Goal: Task Accomplishment & Management: Complete application form

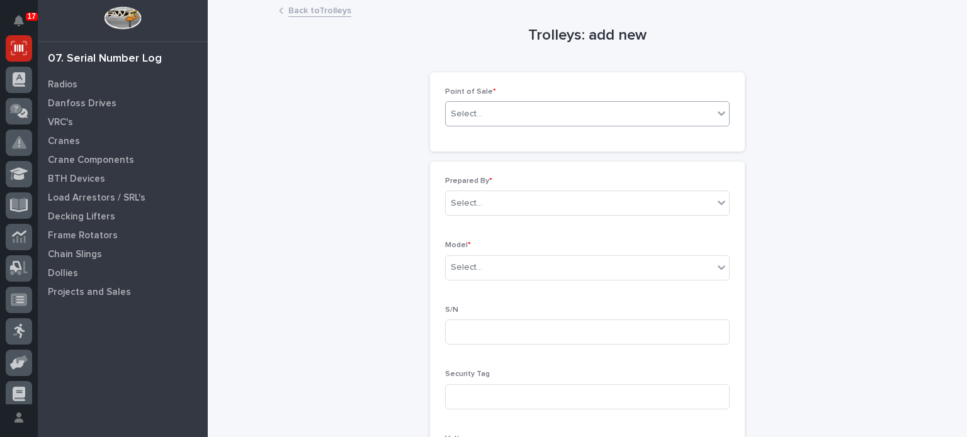
click at [717, 114] on icon at bounding box center [721, 113] width 8 height 4
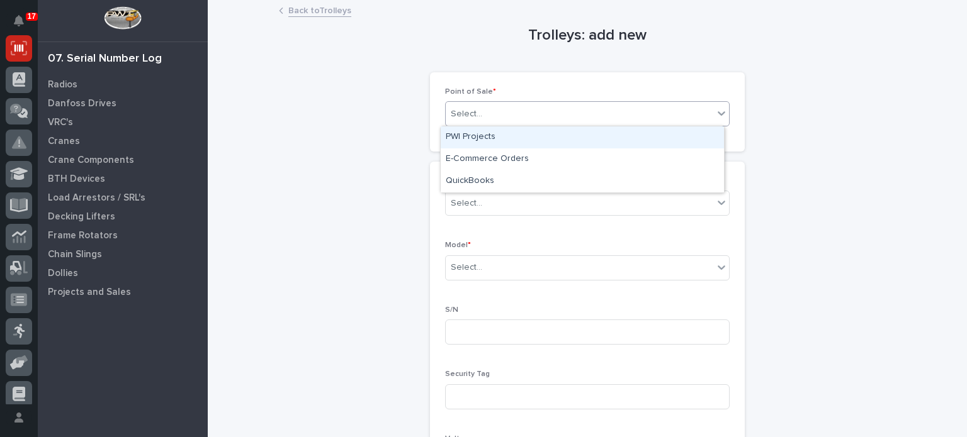
click at [700, 143] on div "PWI Projects" at bounding box center [582, 137] width 283 height 22
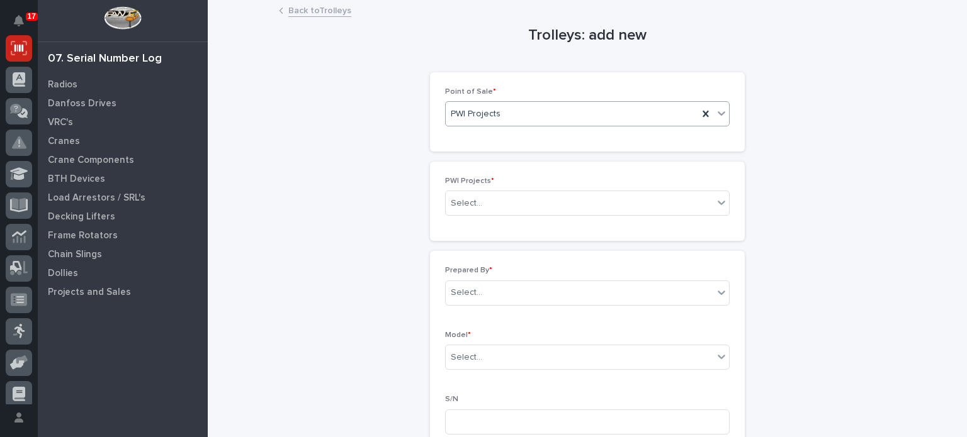
click at [690, 203] on div "Select..." at bounding box center [579, 203] width 267 height 21
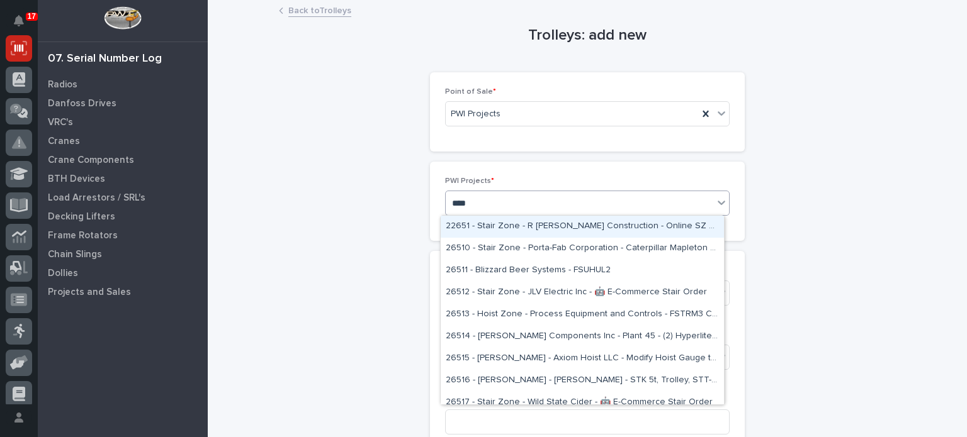
type input "*****"
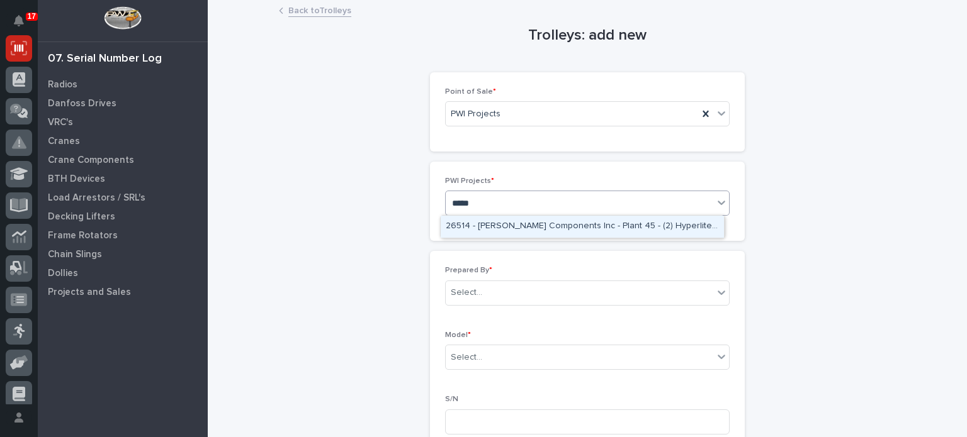
click at [682, 223] on div "26514 - [PERSON_NAME] Components Inc - Plant 45 - (2) Hyperlite ¼ ton bridge cr…" at bounding box center [582, 227] width 283 height 22
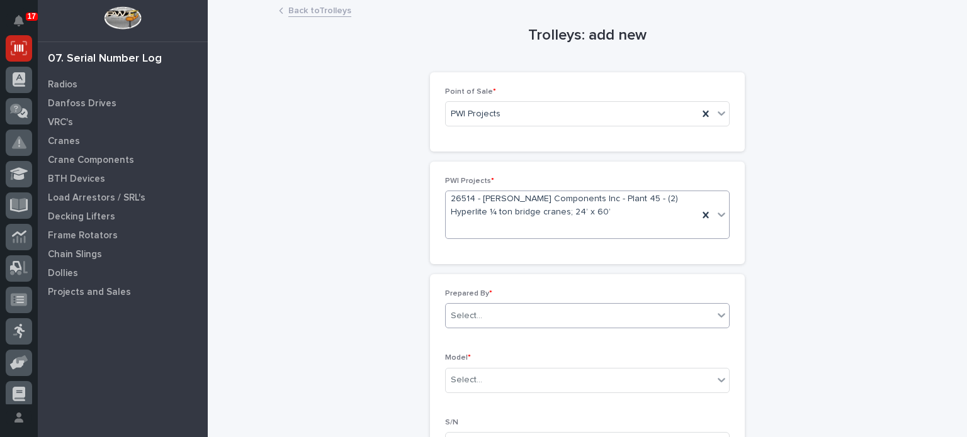
click at [624, 312] on div "Select..." at bounding box center [579, 316] width 267 height 21
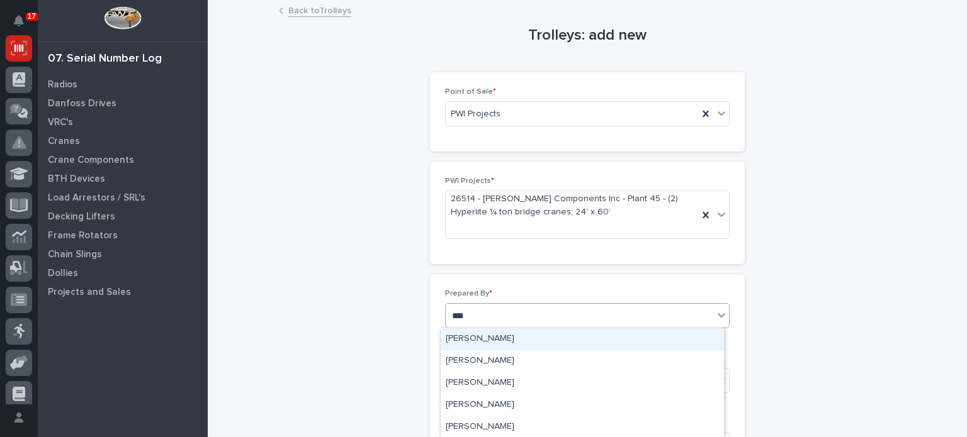
type input "*****"
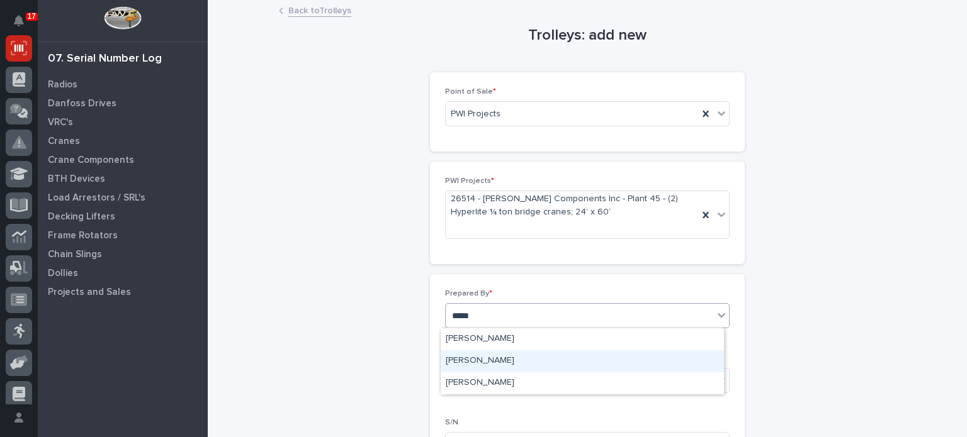
click at [592, 366] on div "[PERSON_NAME]" at bounding box center [582, 362] width 283 height 22
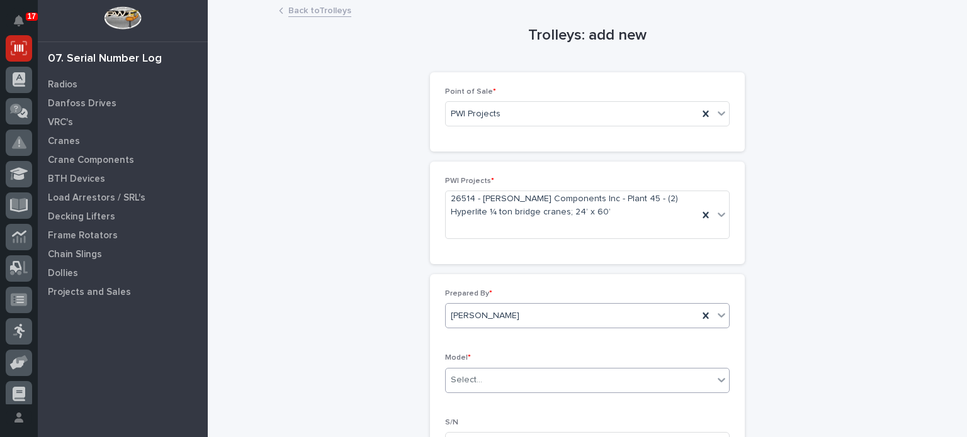
click at [587, 390] on div "Select..." at bounding box center [587, 380] width 284 height 25
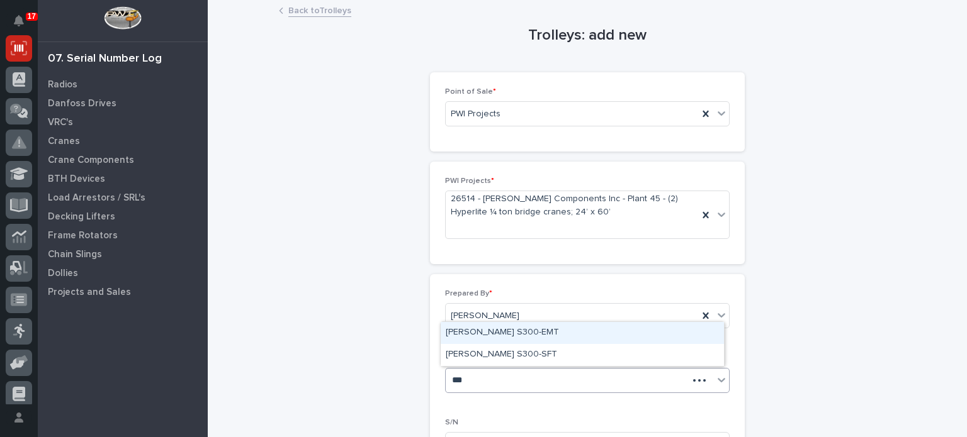
type input "****"
click at [559, 333] on div "[PERSON_NAME] S300-EMT" at bounding box center [582, 333] width 283 height 22
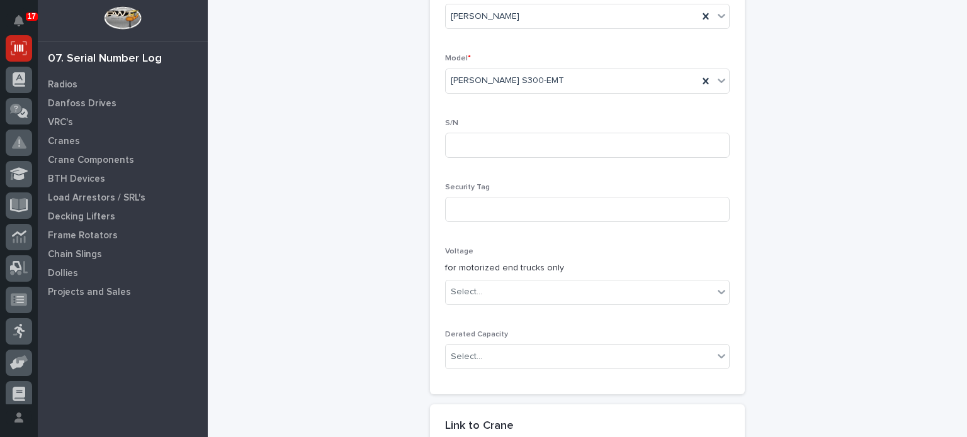
scroll to position [302, 0]
click at [651, 133] on input at bounding box center [587, 142] width 284 height 25
type input "TYL10402"
click at [768, 262] on div "Trolleys: add new Loading... Saving… Loading... Saving… Loading... Saving… Poin…" at bounding box center [587, 184] width 617 height 970
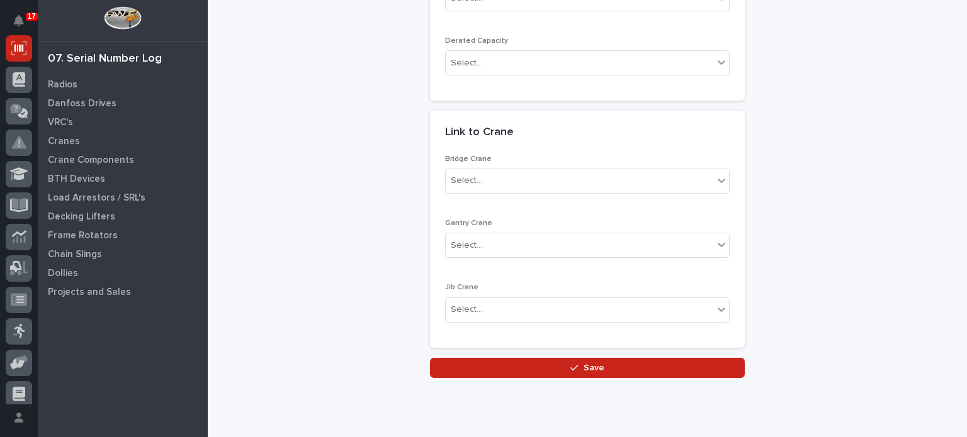
scroll to position [597, 0]
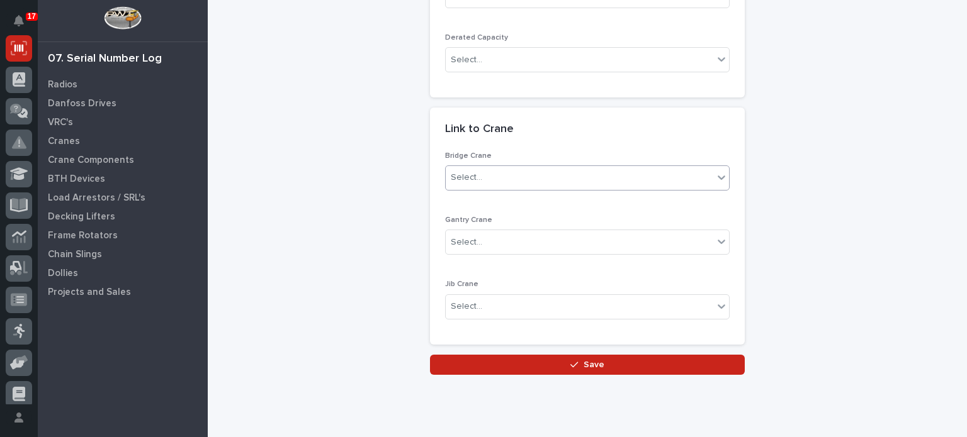
click at [696, 181] on div "Select..." at bounding box center [579, 177] width 267 height 21
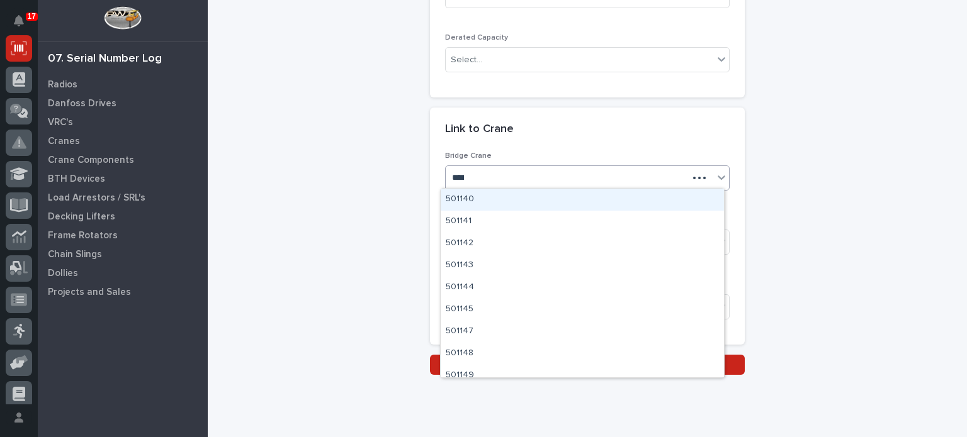
type input "*****"
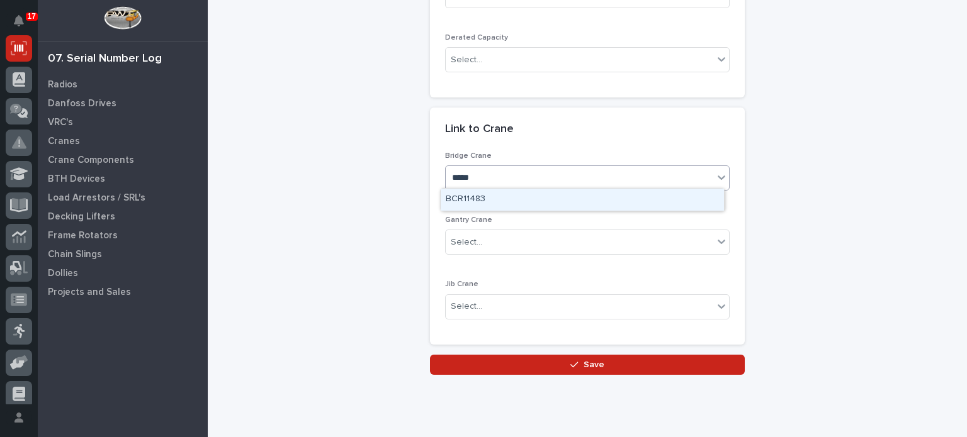
click at [539, 204] on div "BCR11483" at bounding box center [582, 200] width 283 height 22
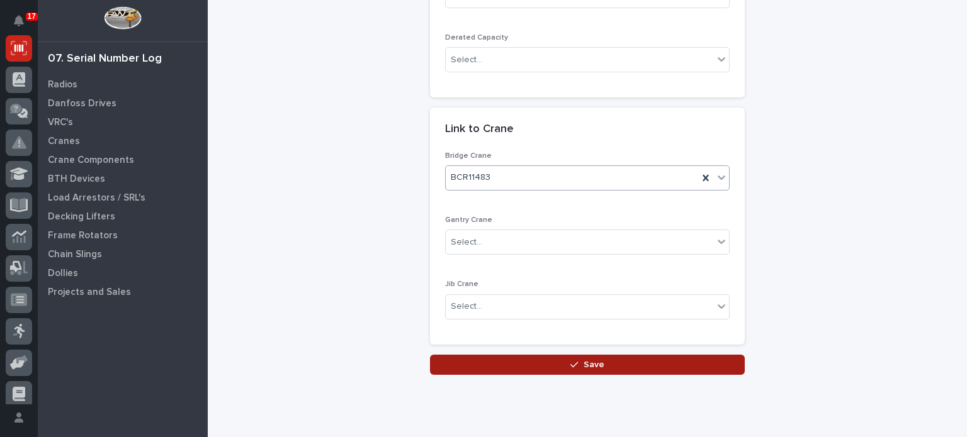
click at [570, 363] on icon "button" at bounding box center [574, 365] width 8 height 9
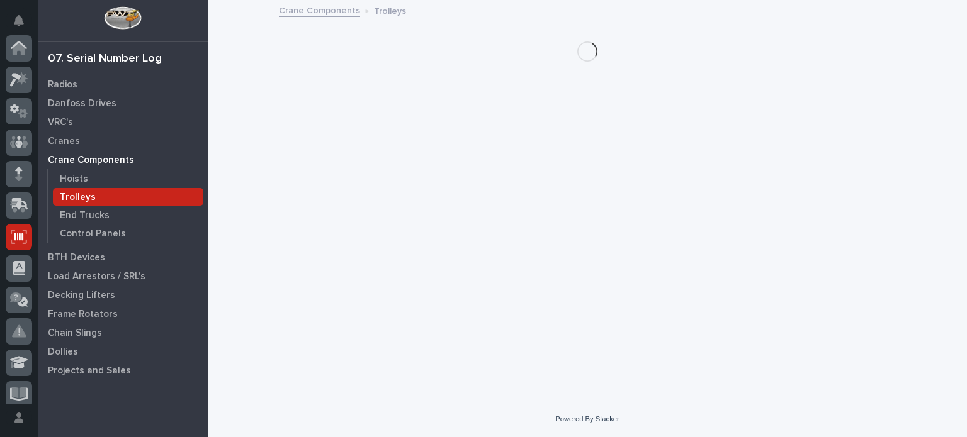
scroll to position [189, 0]
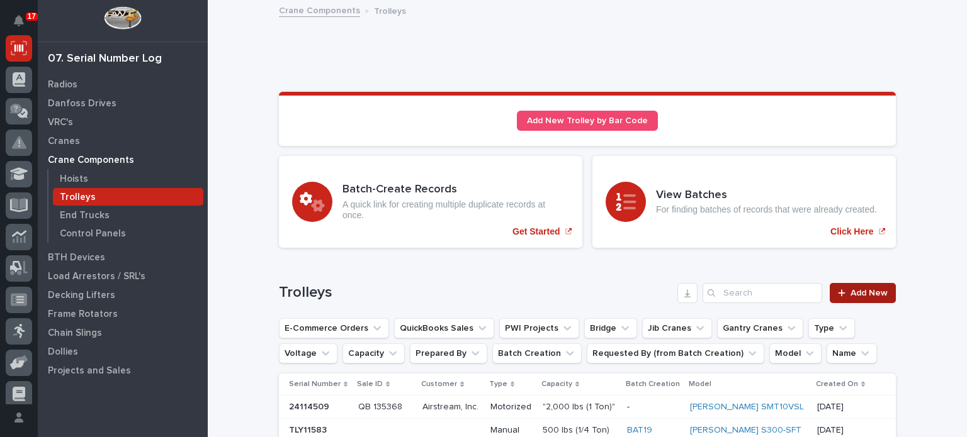
click at [850, 291] on span "Add New" at bounding box center [868, 293] width 37 height 9
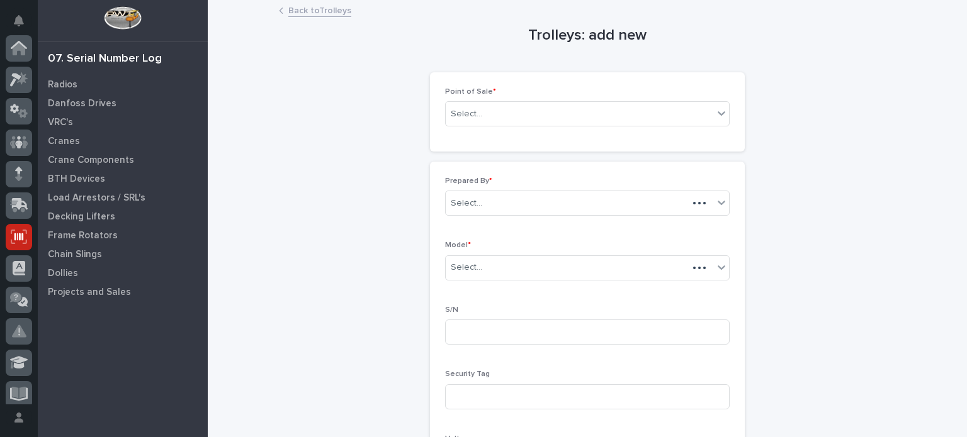
scroll to position [189, 0]
click at [612, 111] on div "Select..." at bounding box center [579, 114] width 267 height 21
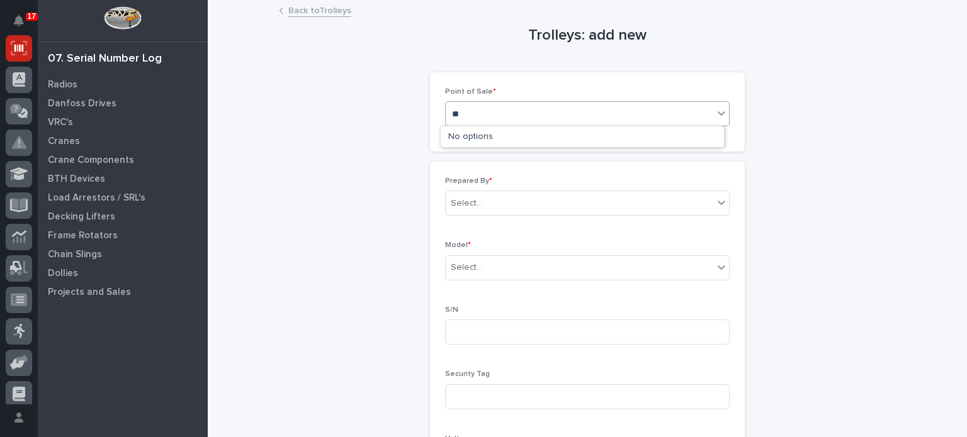
type input "*"
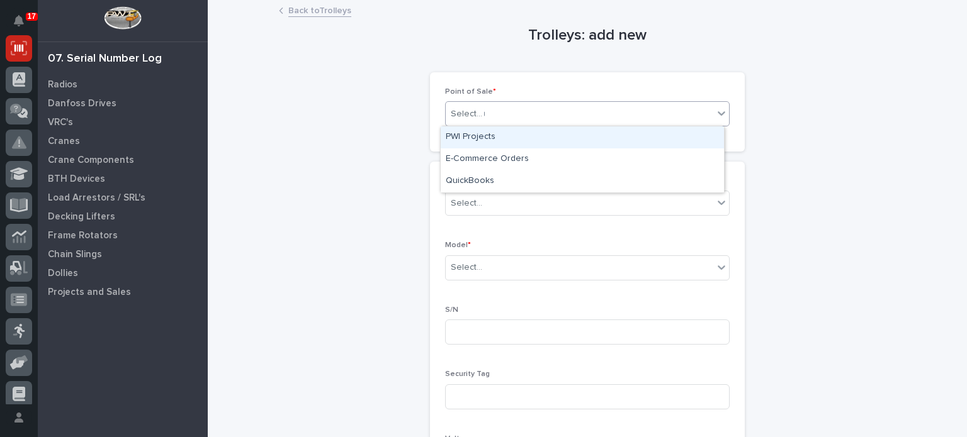
type input "**"
click at [609, 142] on div "PWI Projects" at bounding box center [582, 137] width 283 height 22
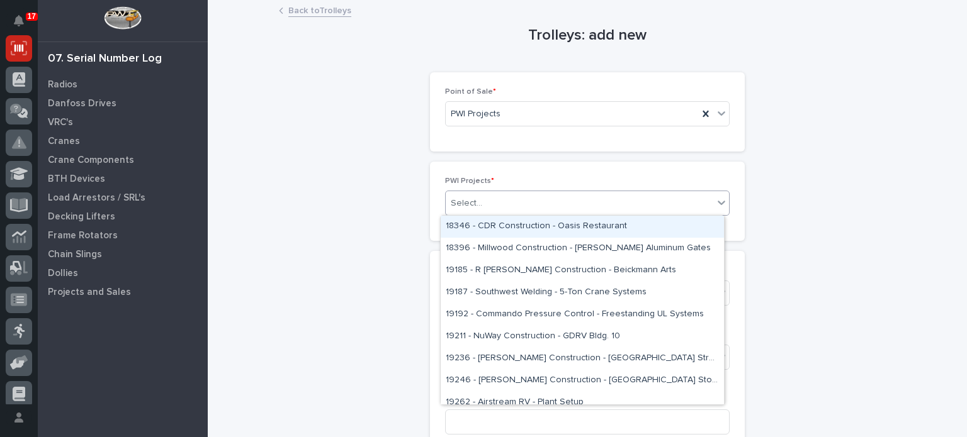
click at [583, 207] on div "Select..." at bounding box center [579, 203] width 267 height 21
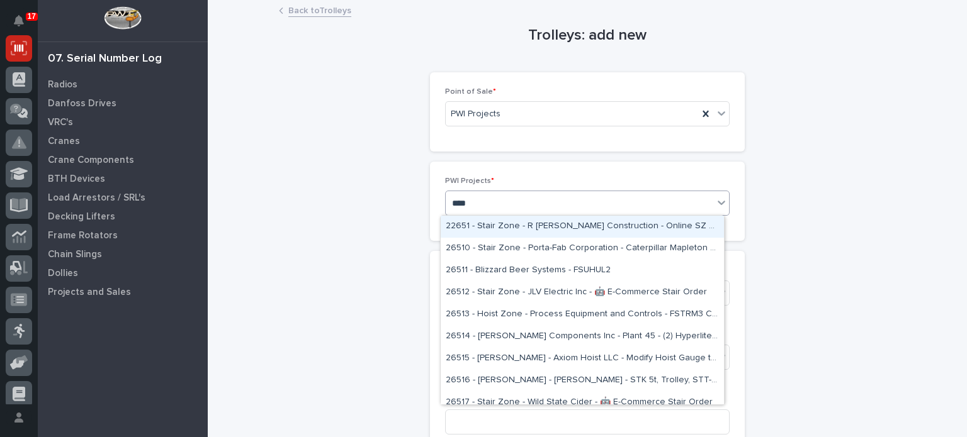
type input "*****"
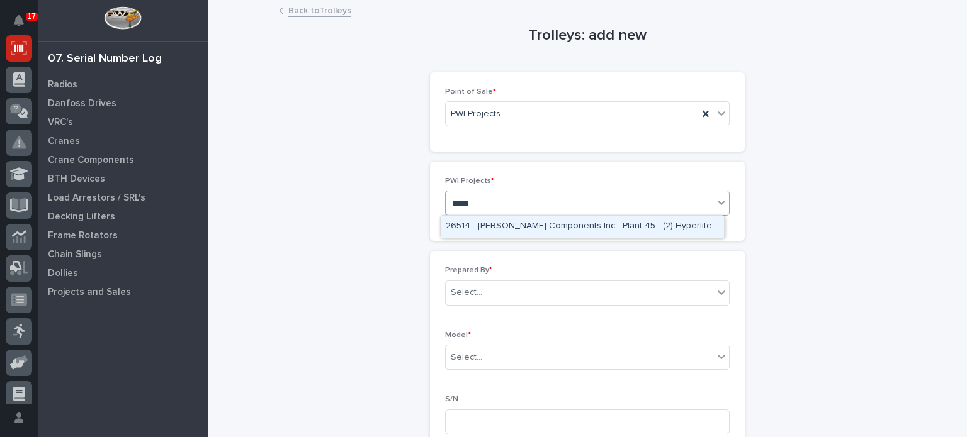
click at [583, 223] on div "26514 - [PERSON_NAME] Components Inc - Plant 45 - (2) Hyperlite ¼ ton bridge cr…" at bounding box center [582, 227] width 283 height 22
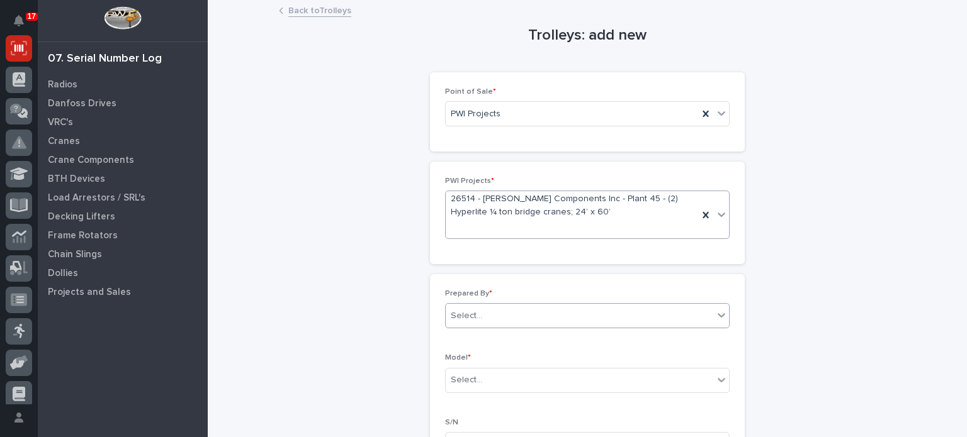
click at [581, 314] on div "Select..." at bounding box center [579, 316] width 267 height 21
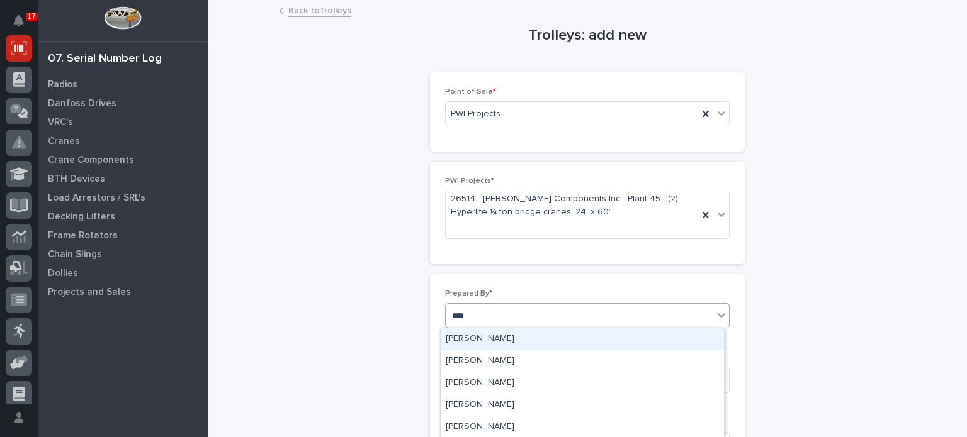
type input "*****"
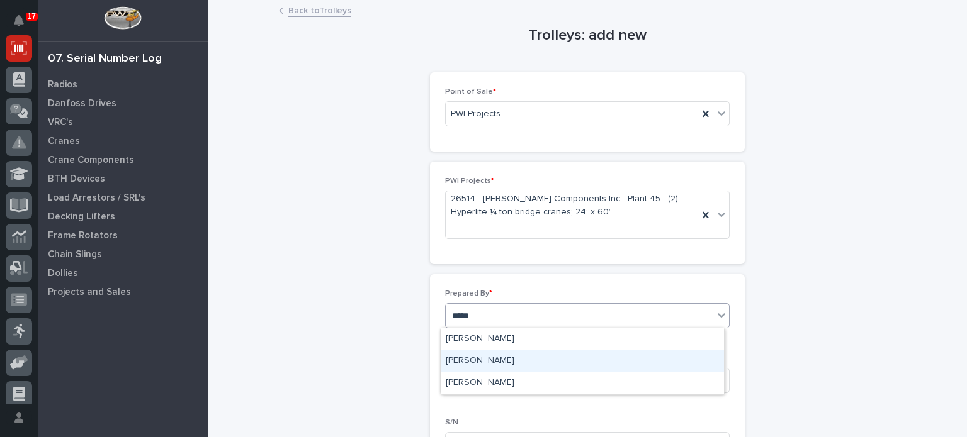
click at [571, 362] on div "[PERSON_NAME]" at bounding box center [582, 362] width 283 height 22
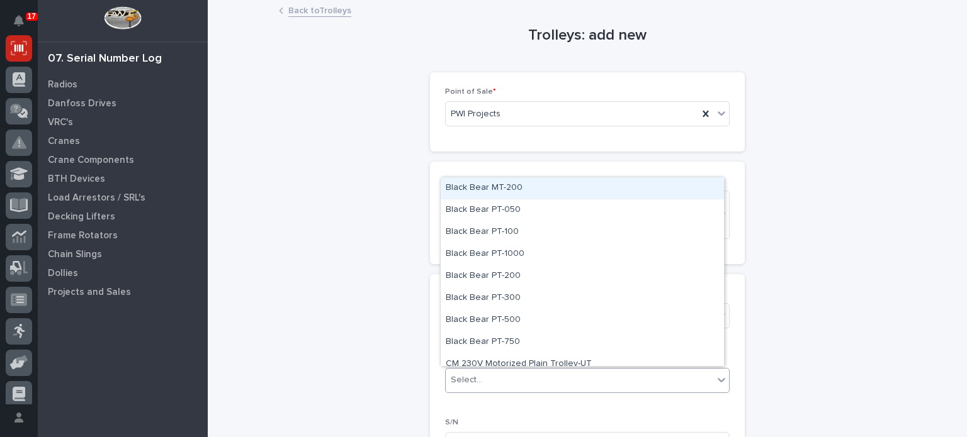
click at [571, 388] on div "Select..." at bounding box center [579, 380] width 267 height 21
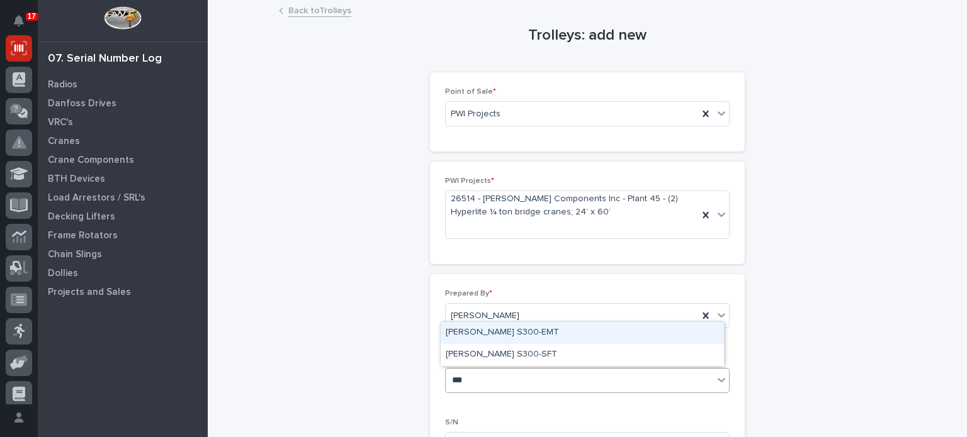
type input "****"
click at [559, 337] on div "[PERSON_NAME] S300-EMT" at bounding box center [582, 333] width 283 height 22
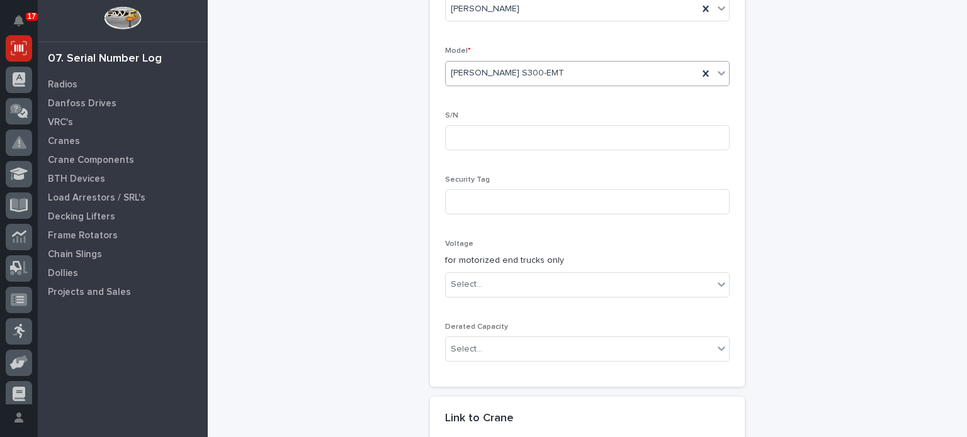
scroll to position [310, 0]
click at [632, 138] on input at bounding box center [587, 135] width 284 height 25
type input "TYL10365"
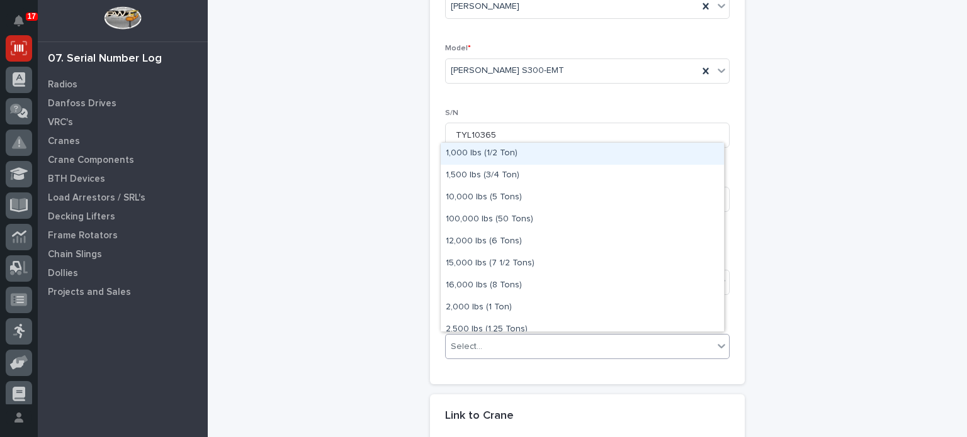
click at [491, 344] on div "Select..." at bounding box center [579, 347] width 267 height 21
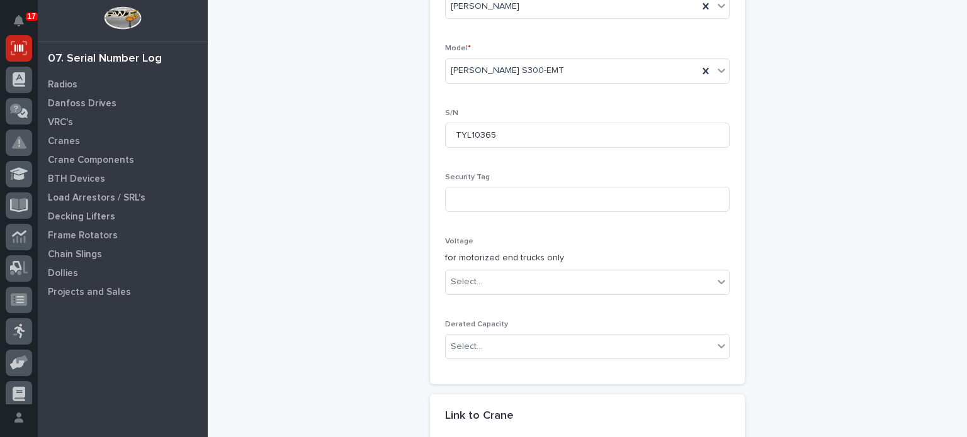
click at [771, 334] on div "Trolleys: add new Loading... Saving… Loading... Saving… Loading... Saving… Poin…" at bounding box center [587, 177] width 617 height 970
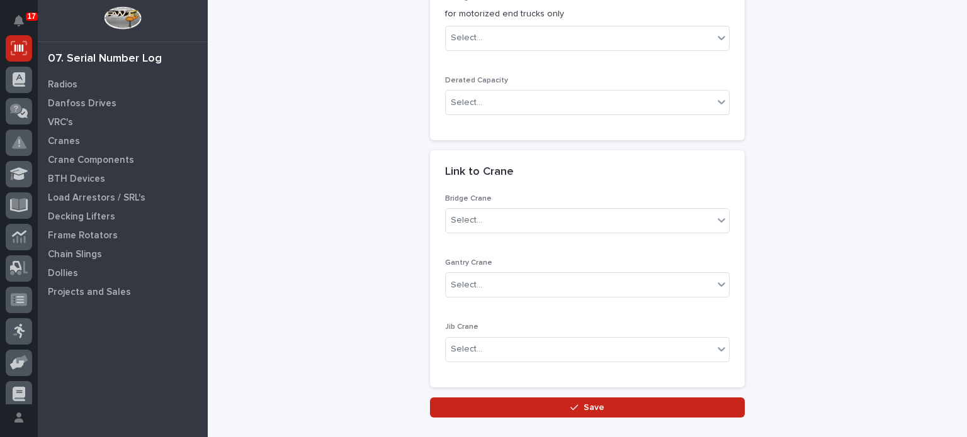
scroll to position [555, 0]
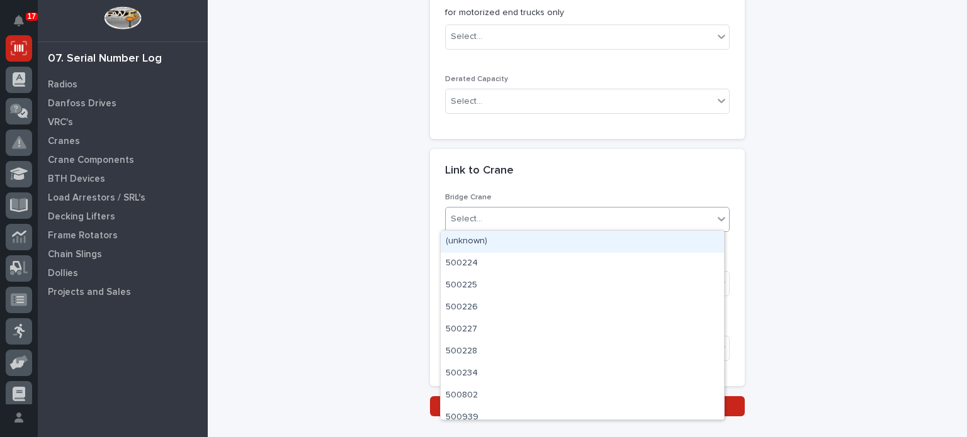
click at [652, 219] on div "Select..." at bounding box center [579, 219] width 267 height 21
type input "*****"
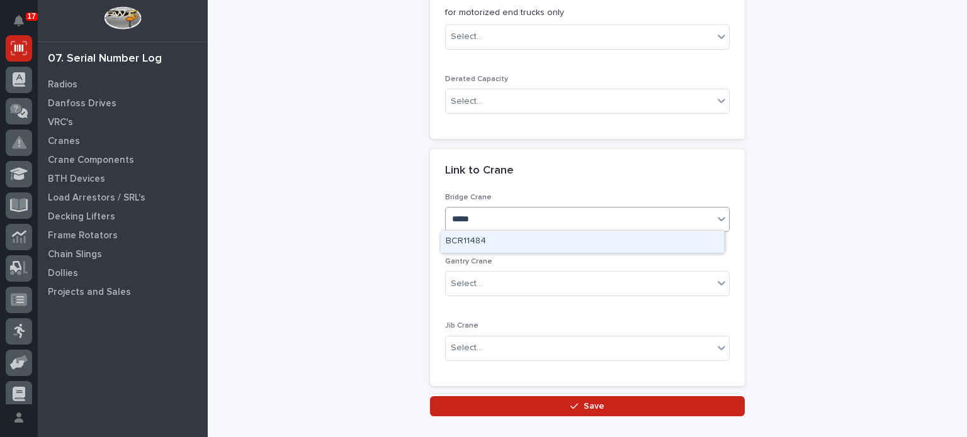
click at [492, 235] on div "BCR11484" at bounding box center [582, 242] width 283 height 22
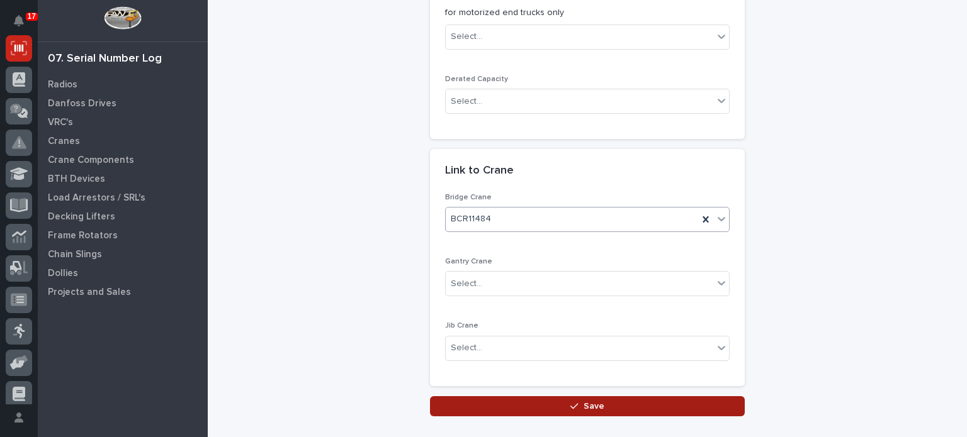
click at [529, 400] on button "Save" at bounding box center [587, 406] width 315 height 20
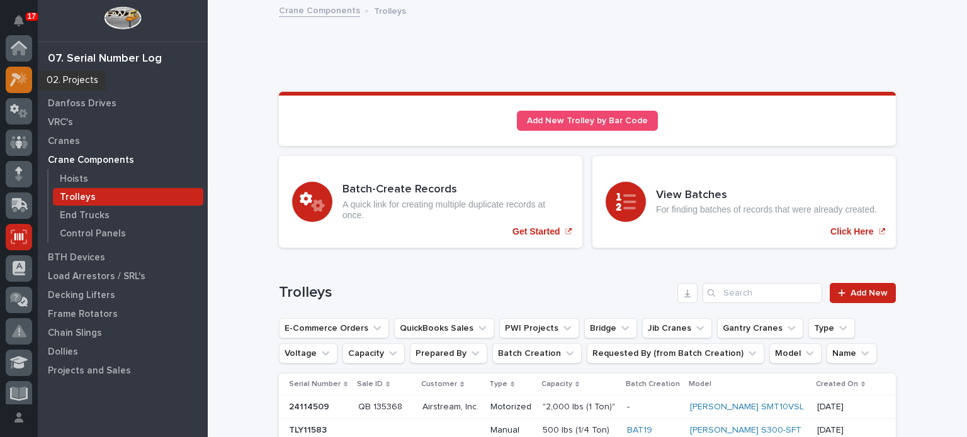
click at [20, 77] on icon at bounding box center [15, 80] width 11 height 14
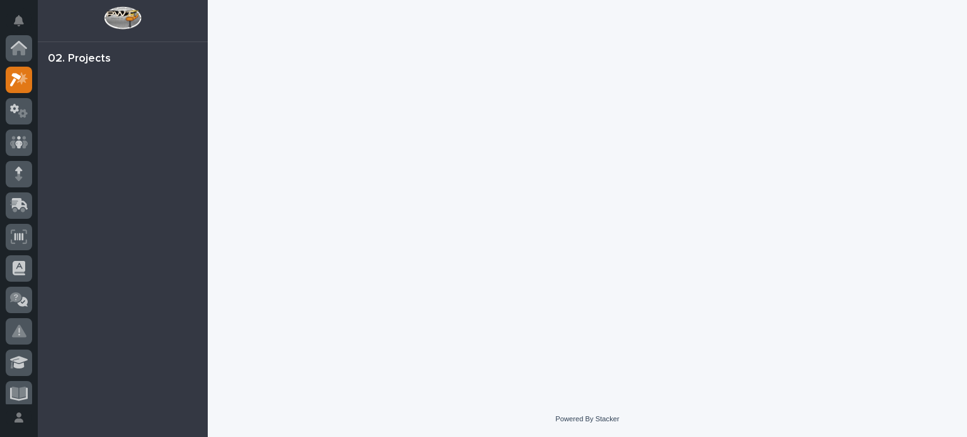
scroll to position [31, 0]
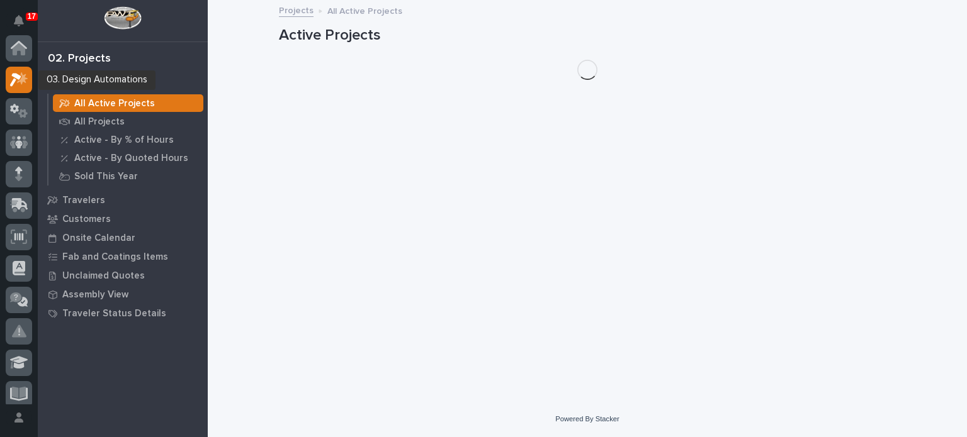
scroll to position [31, 0]
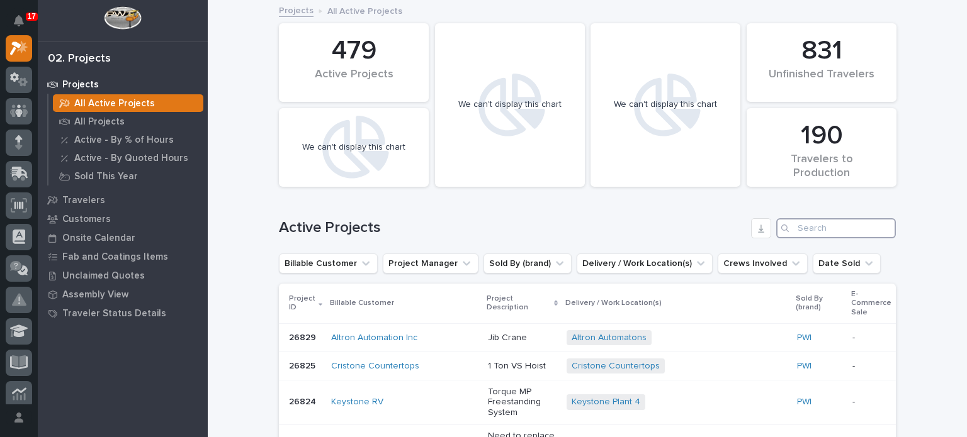
click at [806, 223] on input "Search" at bounding box center [836, 228] width 120 height 20
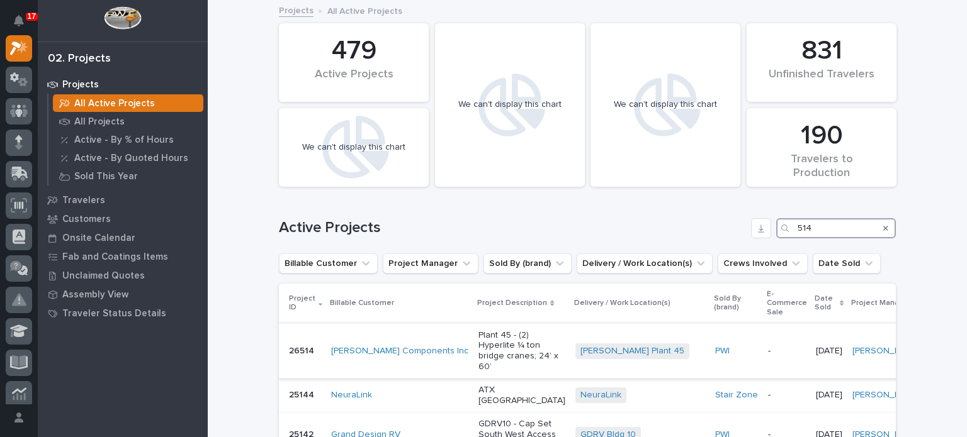
type input "514"
click at [489, 332] on p "Plant 45 - (2) Hyperlite ¼ ton bridge cranes; 24’ x 60’" at bounding box center [521, 351] width 87 height 42
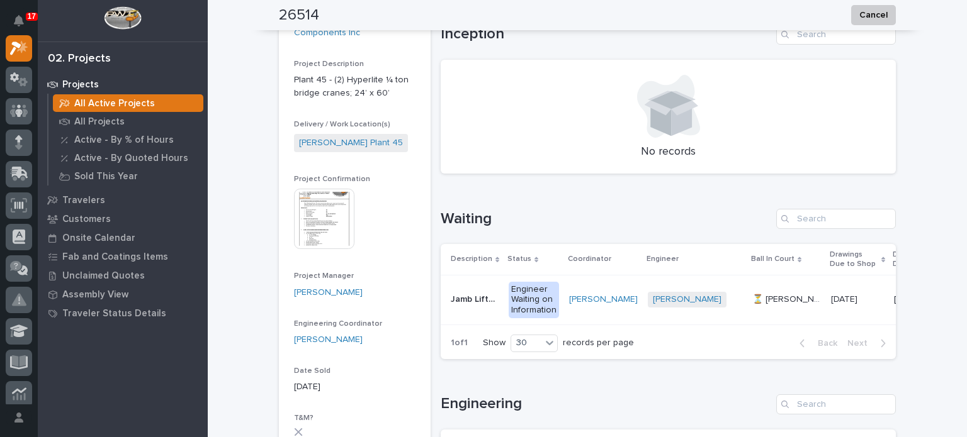
scroll to position [160, 0]
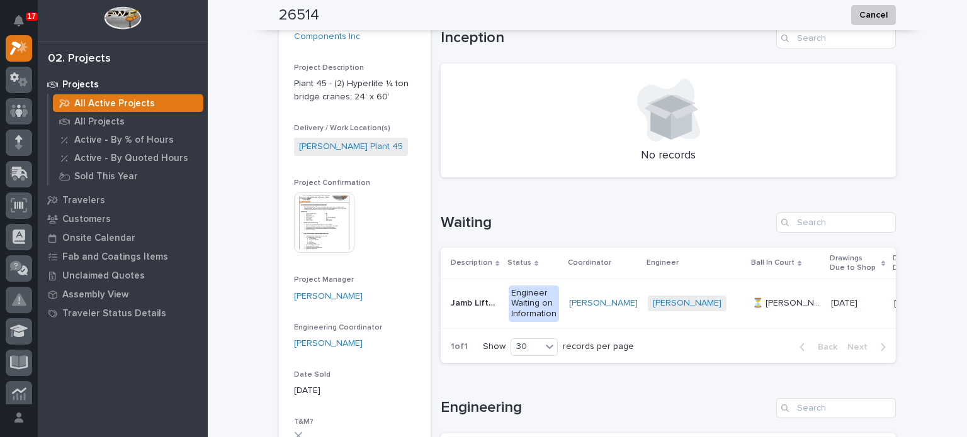
click at [334, 214] on img at bounding box center [324, 223] width 60 height 60
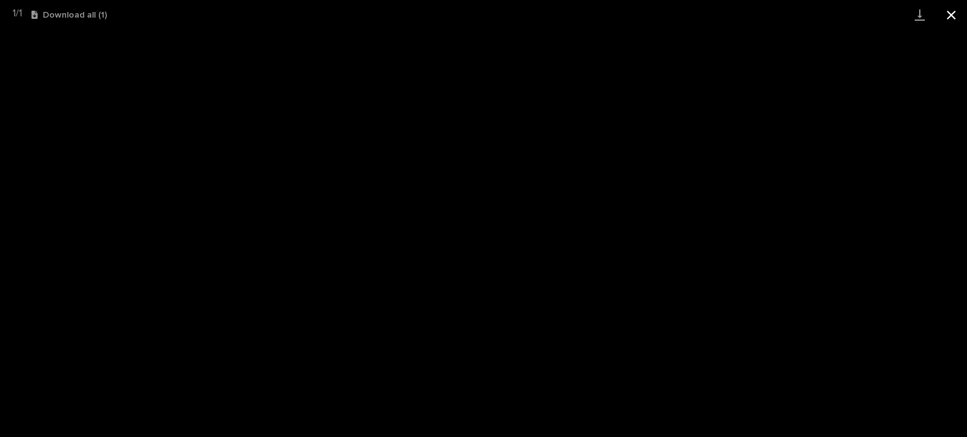
click at [949, 12] on button "Close gallery" at bounding box center [950, 15] width 31 height 30
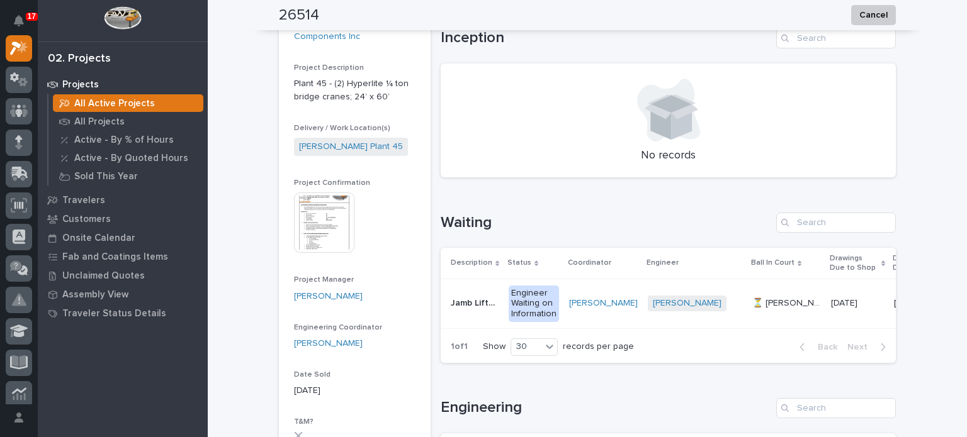
click at [356, 77] on p "Plant 45 - (2) Hyperlite ¼ ton bridge cranes; 24’ x 60’" at bounding box center [354, 90] width 121 height 26
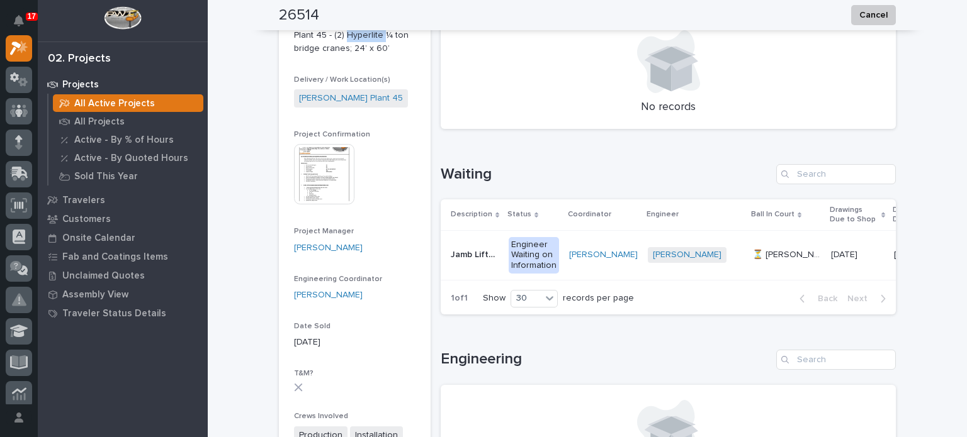
scroll to position [209, 0]
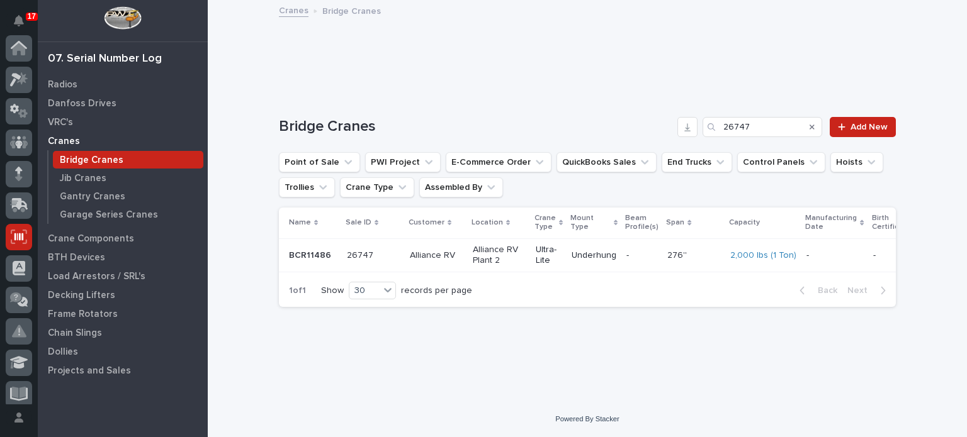
scroll to position [189, 0]
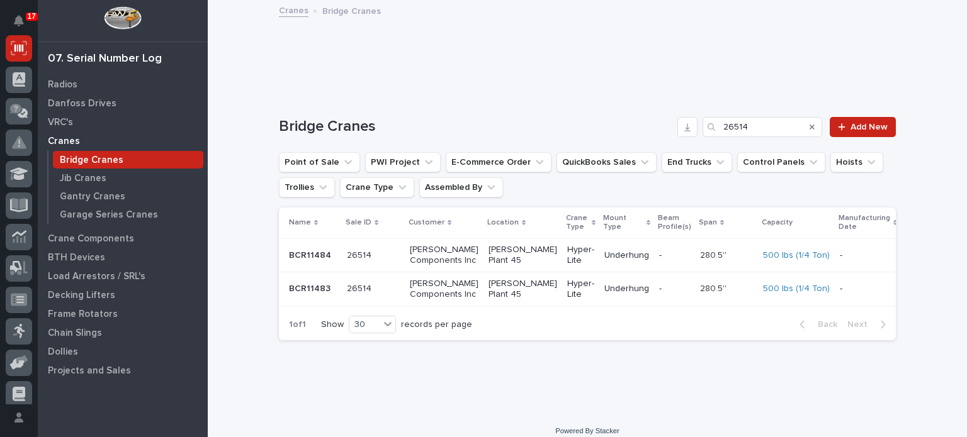
type input "26514"
click at [410, 300] on p "[PERSON_NAME] Components Inc" at bounding box center [444, 289] width 69 height 21
